Goal: Information Seeking & Learning: Learn about a topic

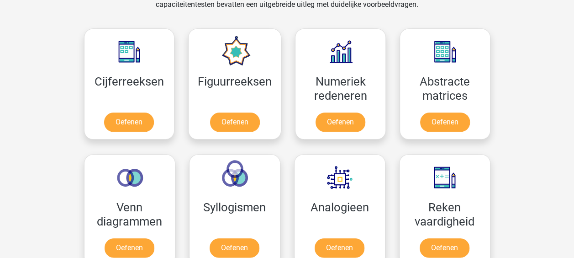
scroll to position [419, 0]
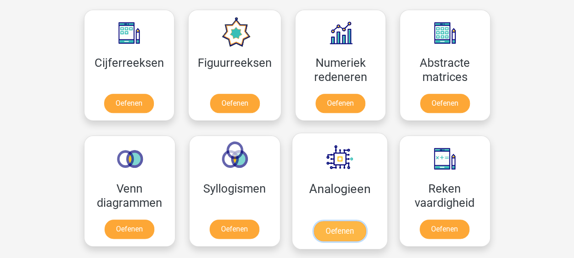
click at [336, 228] on link "Oefenen" at bounding box center [339, 231] width 52 height 20
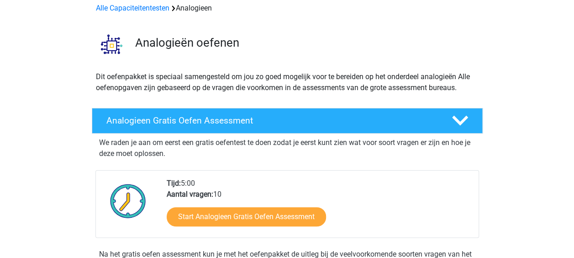
scroll to position [53, 0]
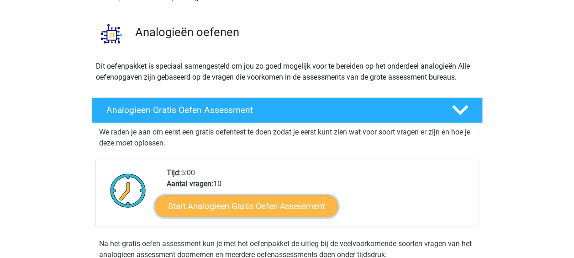
click at [243, 204] on link "Start Analogieen Gratis Oefen Assessment" at bounding box center [246, 206] width 183 height 22
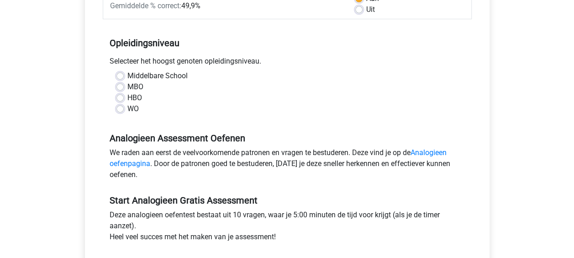
scroll to position [164, 0]
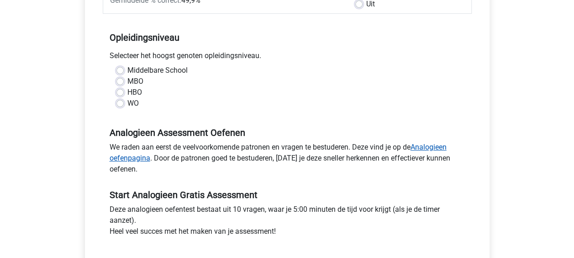
click at [428, 146] on link "Analogieen oefenpagina" at bounding box center [278, 153] width 337 height 20
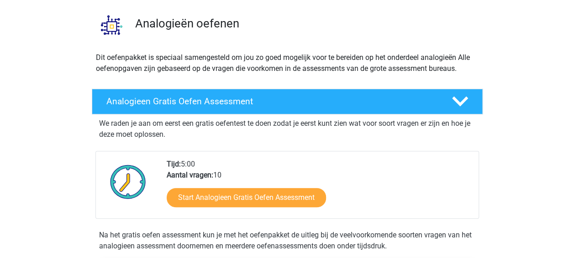
scroll to position [67, 0]
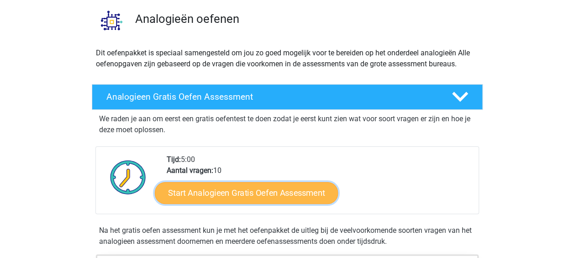
click at [235, 190] on link "Start Analogieen Gratis Oefen Assessment" at bounding box center [246, 192] width 183 height 22
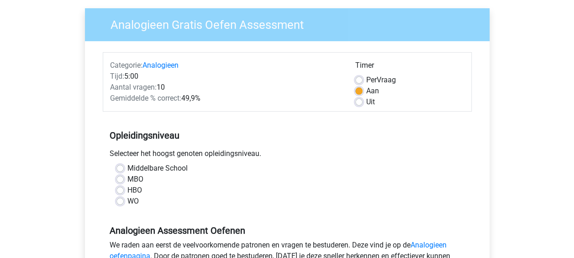
scroll to position [68, 0]
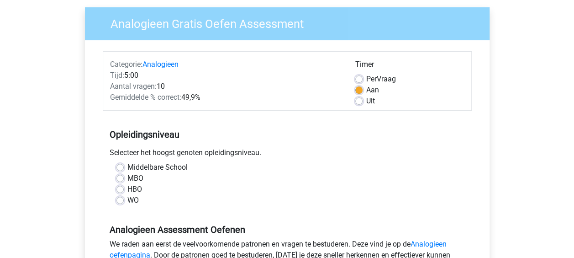
click at [127, 186] on label "HBO" at bounding box center [134, 189] width 15 height 11
click at [120, 186] on input "HBO" at bounding box center [119, 188] width 7 height 9
radio input "true"
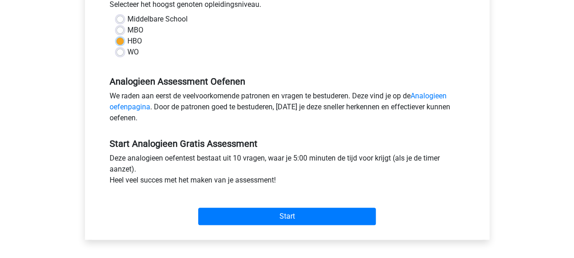
scroll to position [218, 0]
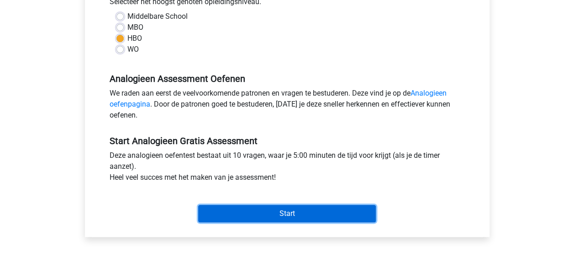
click at [320, 220] on input "Start" at bounding box center [287, 213] width 178 height 17
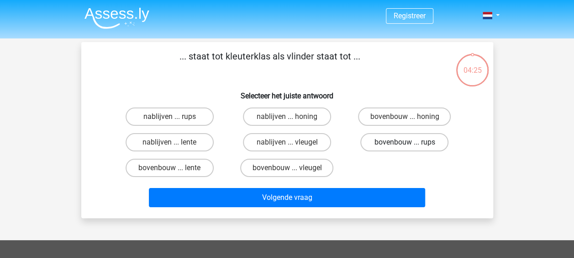
click at [399, 136] on label "bovenbouw ... rups" at bounding box center [404, 142] width 88 height 18
click at [405, 142] on input "bovenbouw ... rups" at bounding box center [408, 145] width 6 height 6
radio input "true"
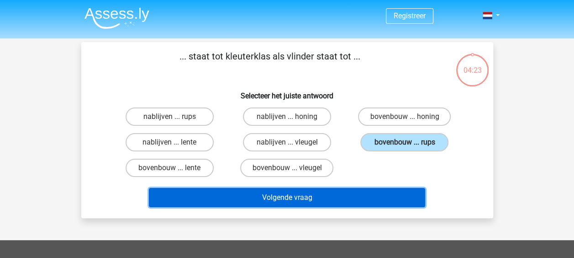
click at [301, 195] on button "Volgende vraag" at bounding box center [287, 197] width 276 height 19
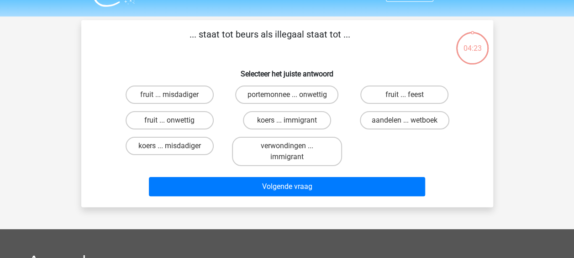
scroll to position [42, 0]
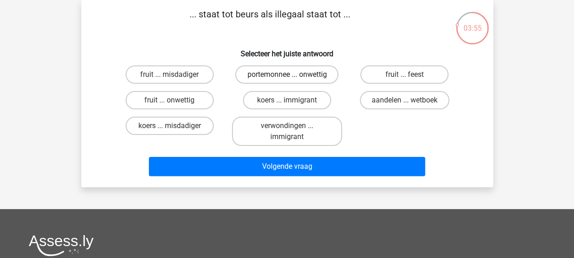
click at [295, 73] on label "portemonnee ... onwettig" at bounding box center [286, 74] width 103 height 18
click at [293, 74] on input "portemonnee ... onwettig" at bounding box center [290, 77] width 6 height 6
radio input "true"
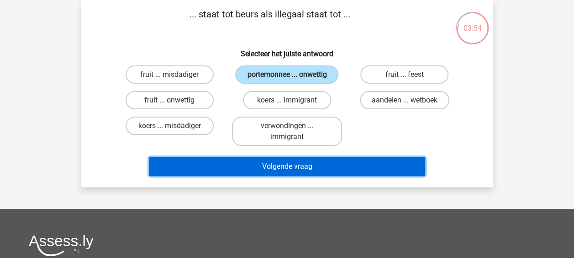
click at [289, 164] on button "Volgende vraag" at bounding box center [287, 166] width 276 height 19
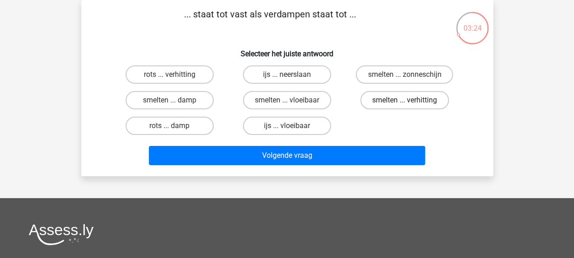
click at [411, 99] on label "smelten ... verhitting" at bounding box center [404, 100] width 89 height 18
click at [411, 100] on input "smelten ... verhitting" at bounding box center [408, 103] width 6 height 6
radio input "true"
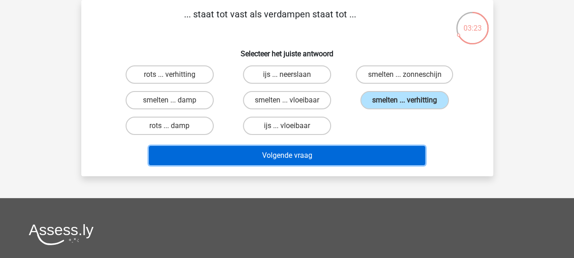
click at [286, 156] on button "Volgende vraag" at bounding box center [287, 155] width 276 height 19
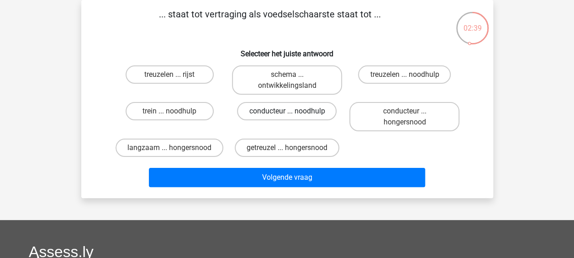
click at [307, 109] on label "conducteur ... noodhulp" at bounding box center [287, 111] width 100 height 18
click at [293, 111] on input "conducteur ... noodhulp" at bounding box center [290, 114] width 6 height 6
radio input "true"
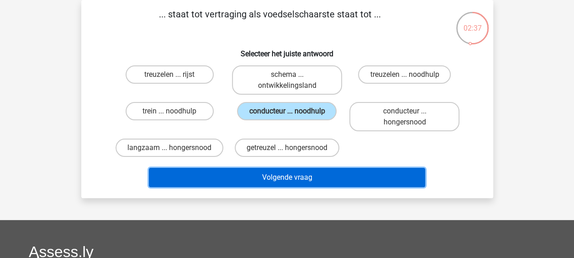
click at [291, 176] on button "Volgende vraag" at bounding box center [287, 177] width 276 height 19
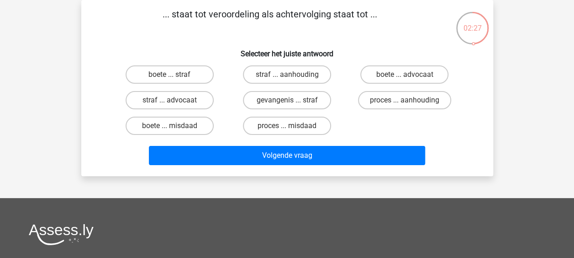
click at [293, 171] on div "... staat tot veroordeling als achtervolging staat tot ... Selecteer het juiste…" at bounding box center [287, 88] width 412 height 176
click at [293, 77] on label "straf ... aanhouding" at bounding box center [287, 74] width 88 height 18
click at [293, 77] on input "straf ... aanhouding" at bounding box center [290, 77] width 6 height 6
radio input "true"
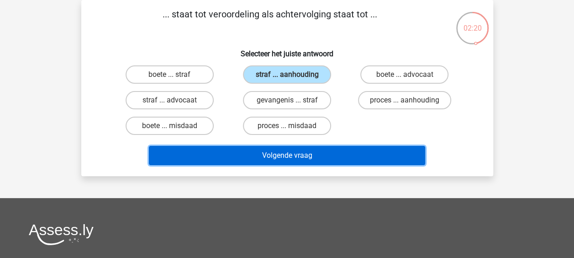
click at [285, 154] on button "Volgende vraag" at bounding box center [287, 155] width 276 height 19
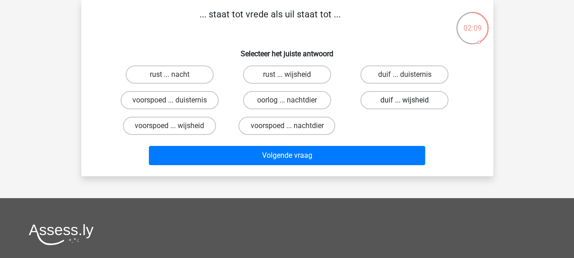
click at [394, 98] on label "duif ... wijsheid" at bounding box center [404, 100] width 88 height 18
click at [405, 100] on input "duif ... wijsheid" at bounding box center [408, 103] width 6 height 6
radio input "true"
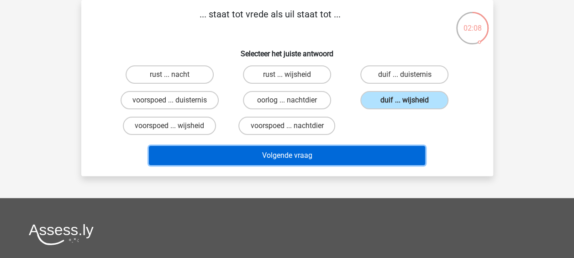
click at [306, 157] on button "Volgende vraag" at bounding box center [287, 155] width 276 height 19
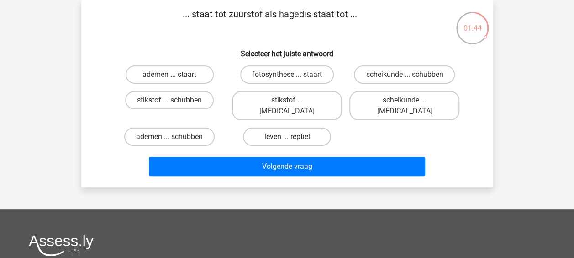
click at [299, 127] on label "leven ... reptiel" at bounding box center [287, 136] width 88 height 18
click at [293, 137] on input "leven ... reptiel" at bounding box center [290, 140] width 6 height 6
radio input "true"
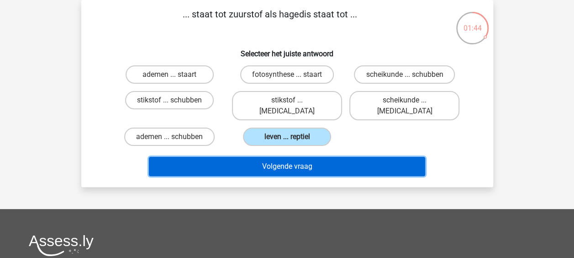
click at [294, 157] on button "Volgende vraag" at bounding box center [287, 166] width 276 height 19
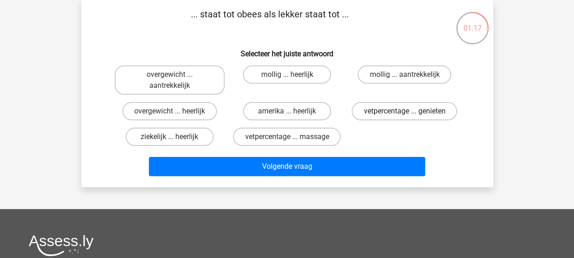
click at [386, 110] on label "vetpercentage ... genieten" at bounding box center [405, 111] width 106 height 18
click at [405, 111] on input "vetpercentage ... genieten" at bounding box center [408, 114] width 6 height 6
radio input "true"
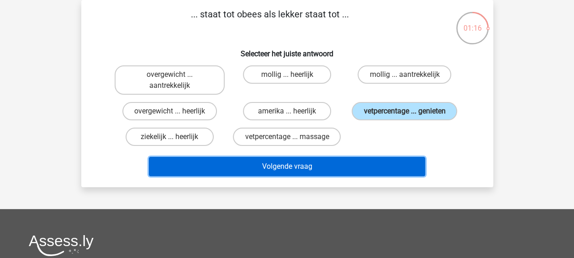
click at [312, 164] on button "Volgende vraag" at bounding box center [287, 166] width 276 height 19
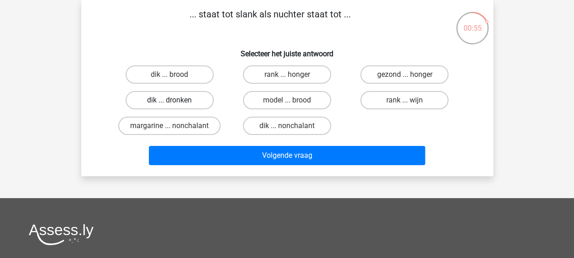
click at [190, 98] on label "dik ... dronken" at bounding box center [170, 100] width 88 height 18
click at [175, 100] on input "dik ... dronken" at bounding box center [172, 103] width 6 height 6
radio input "true"
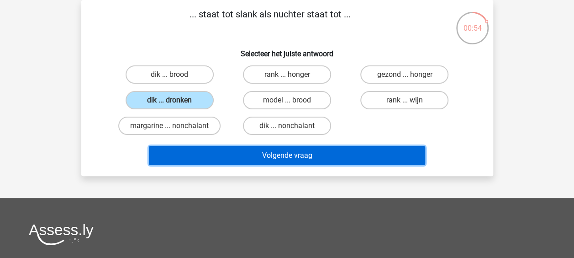
click at [263, 156] on button "Volgende vraag" at bounding box center [287, 155] width 276 height 19
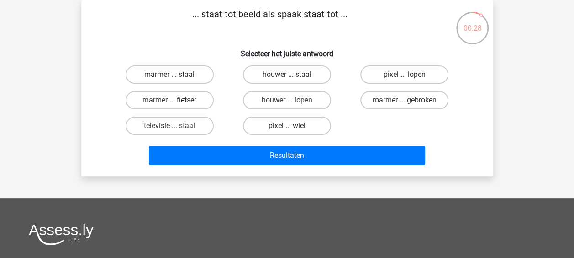
click at [298, 121] on label "pixel ... wiel" at bounding box center [287, 125] width 88 height 18
click at [293, 126] on input "pixel ... wiel" at bounding box center [290, 129] width 6 height 6
radio input "true"
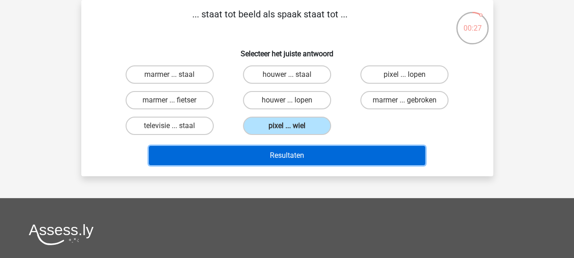
click at [293, 154] on button "Resultaten" at bounding box center [287, 155] width 276 height 19
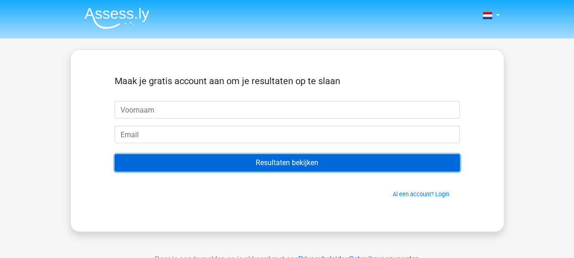
click at [303, 163] on input "Resultaten bekijken" at bounding box center [287, 162] width 345 height 17
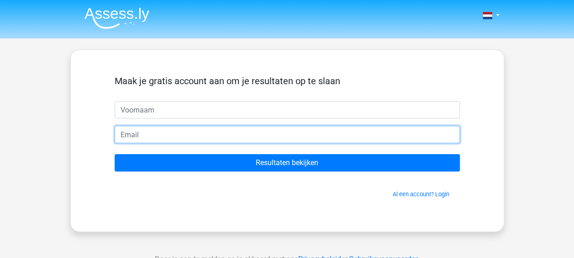
click at [143, 135] on input "email" at bounding box center [287, 134] width 345 height 17
type input "[EMAIL_ADDRESS][DOMAIN_NAME]"
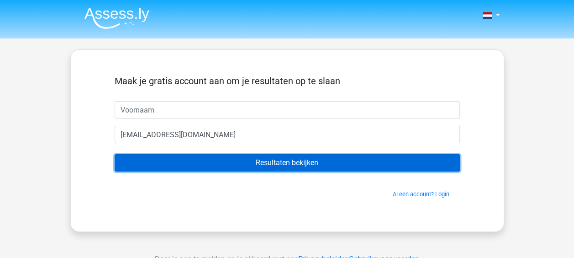
click at [266, 159] on input "Resultaten bekijken" at bounding box center [287, 162] width 345 height 17
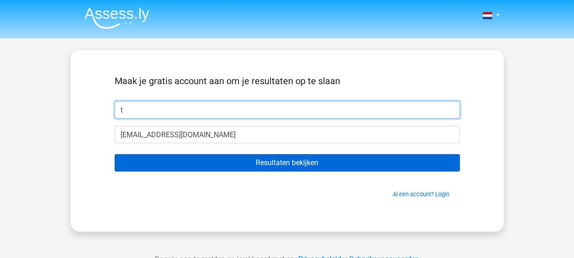
type input "t"
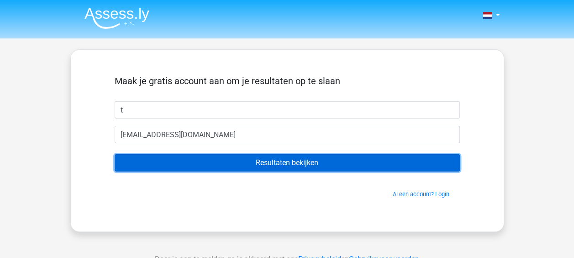
click at [255, 162] on input "Resultaten bekijken" at bounding box center [287, 162] width 345 height 17
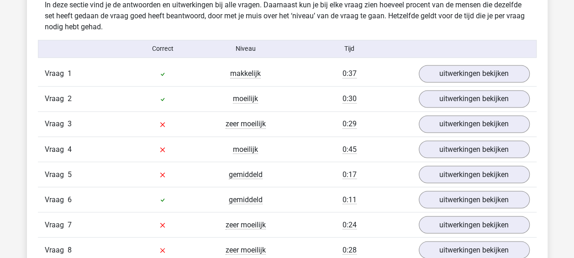
scroll to position [724, 0]
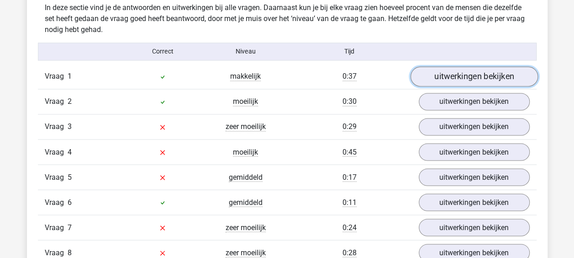
click at [476, 76] on link "uitwerkingen bekijken" at bounding box center [473, 76] width 127 height 20
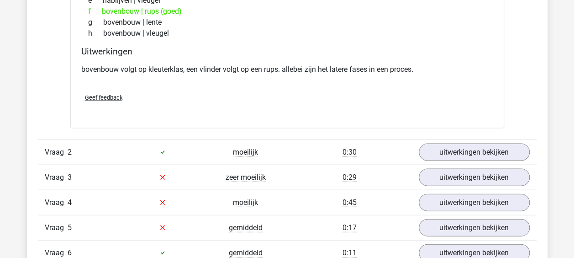
scroll to position [905, 0]
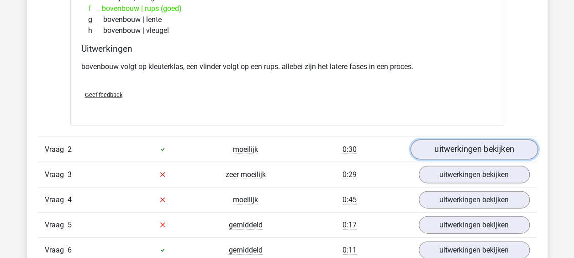
click at [471, 147] on link "uitwerkingen bekijken" at bounding box center [473, 149] width 127 height 20
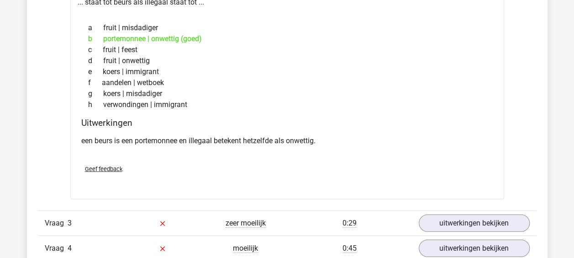
scroll to position [1088, 0]
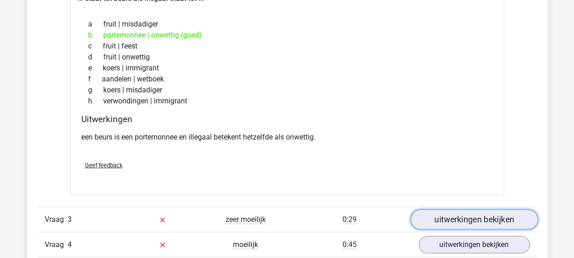
click at [477, 212] on link "uitwerkingen bekijken" at bounding box center [473, 219] width 127 height 20
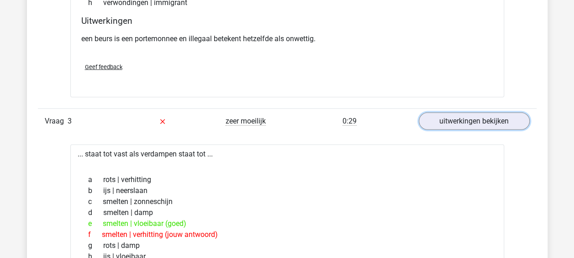
scroll to position [1182, 0]
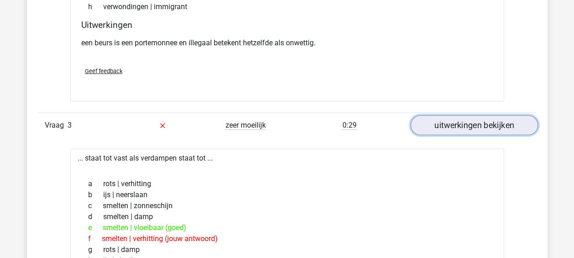
click at [471, 120] on link "uitwerkingen bekijken" at bounding box center [473, 125] width 127 height 20
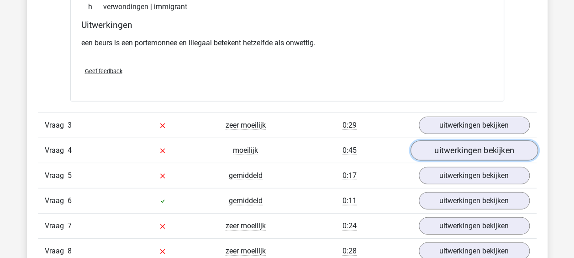
click at [466, 145] on link "uitwerkingen bekijken" at bounding box center [473, 150] width 127 height 20
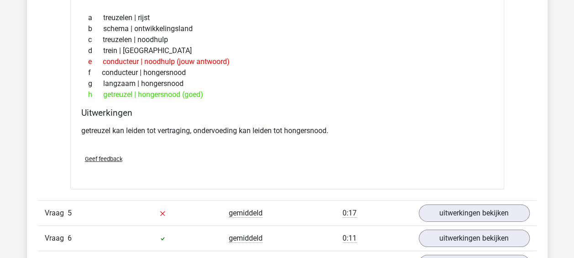
scroll to position [1412, 0]
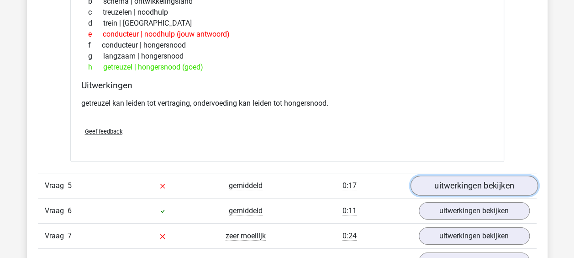
click at [485, 181] on link "uitwerkingen bekijken" at bounding box center [473, 185] width 127 height 20
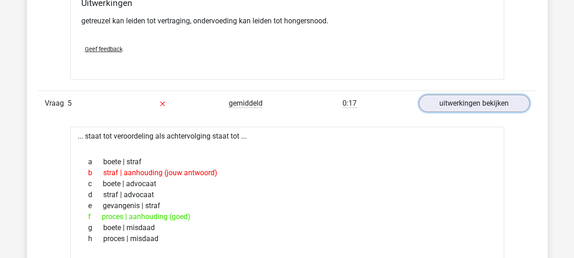
scroll to position [1486, 0]
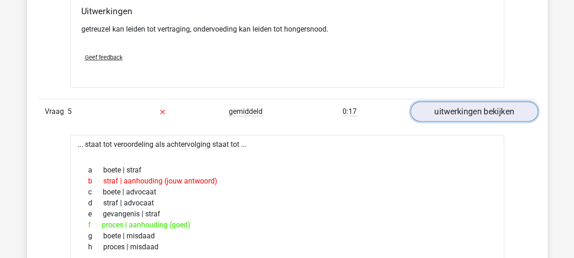
click at [481, 106] on link "uitwerkingen bekijken" at bounding box center [473, 111] width 127 height 20
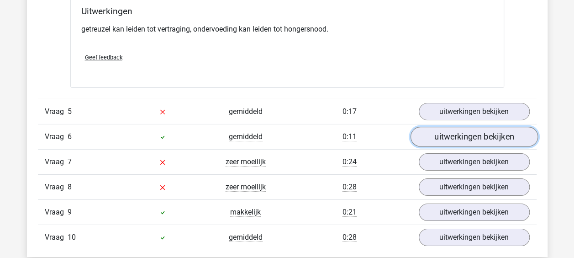
click at [476, 132] on link "uitwerkingen bekijken" at bounding box center [473, 137] width 127 height 20
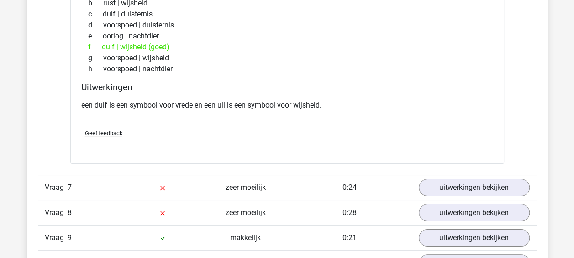
scroll to position [1693, 0]
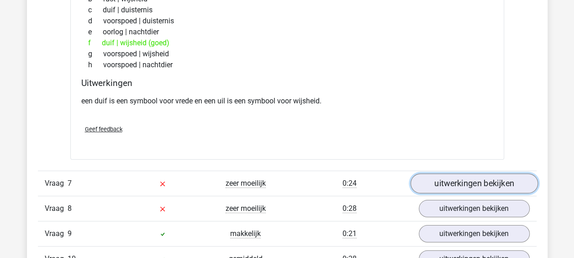
click at [476, 175] on link "uitwerkingen bekijken" at bounding box center [473, 183] width 127 height 20
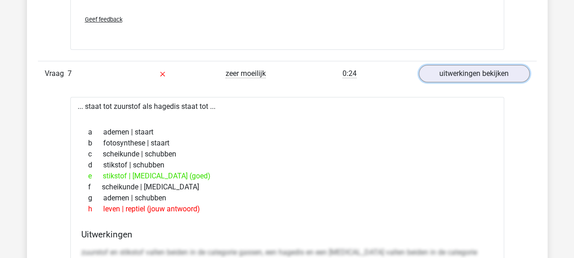
scroll to position [1794, 0]
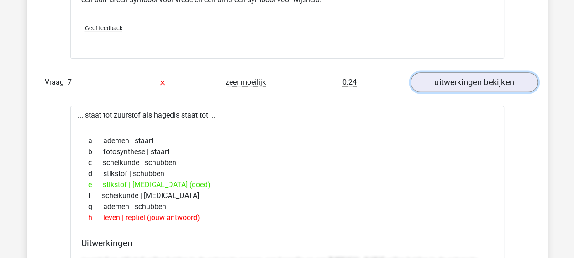
click at [497, 75] on link "uitwerkingen bekijken" at bounding box center [473, 82] width 127 height 20
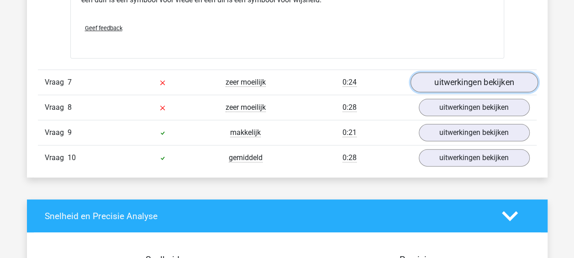
click at [489, 75] on link "uitwerkingen bekijken" at bounding box center [473, 82] width 127 height 20
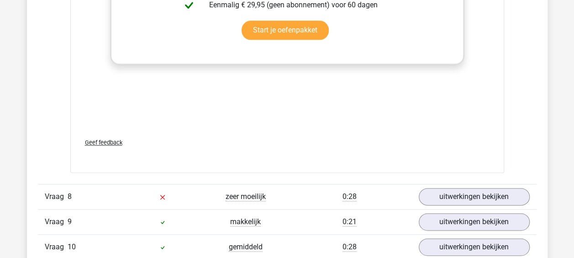
scroll to position [2197, 0]
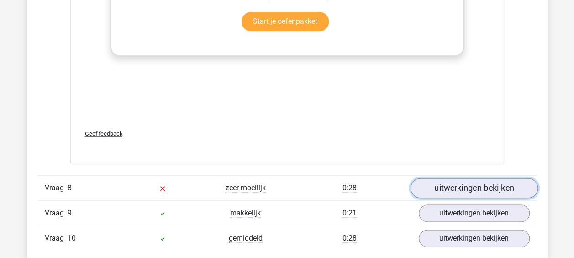
click at [478, 183] on link "uitwerkingen bekijken" at bounding box center [473, 188] width 127 height 20
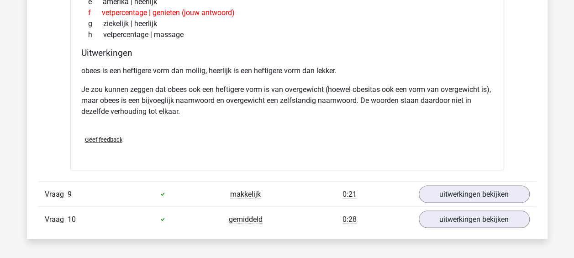
scroll to position [2516, 0]
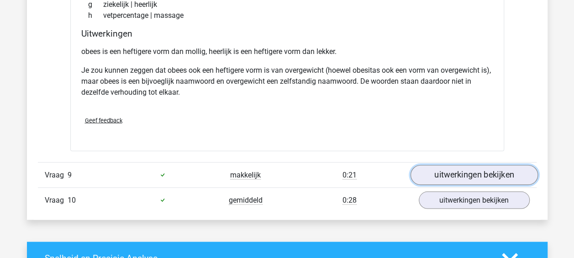
click at [473, 165] on link "uitwerkingen bekijken" at bounding box center [473, 174] width 127 height 20
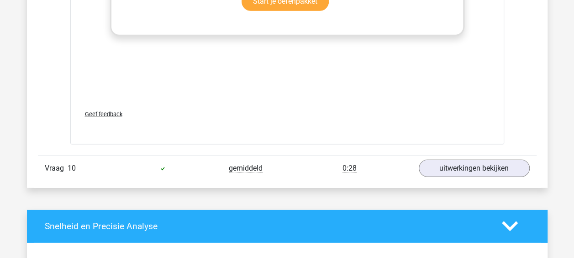
scroll to position [3021, 0]
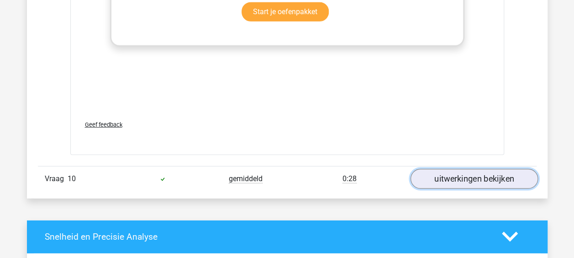
click at [486, 170] on link "uitwerkingen bekijken" at bounding box center [473, 179] width 127 height 20
